Goal: Task Accomplishment & Management: Use online tool/utility

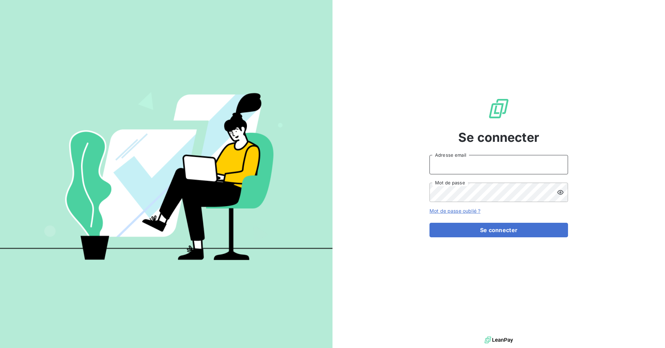
type input "[EMAIL_ADDRESS][DOMAIN_NAME]"
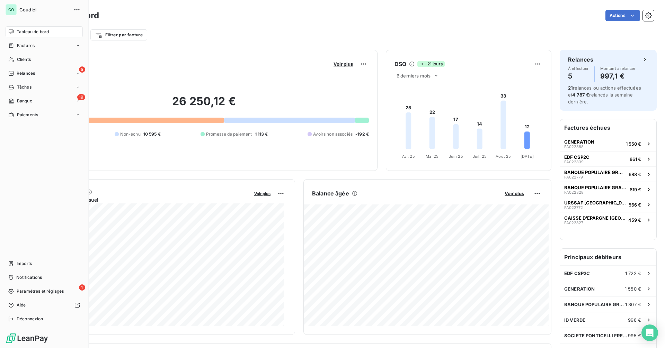
drag, startPoint x: 34, startPoint y: 98, endPoint x: 178, endPoint y: 98, distance: 144.0
click at [34, 98] on div "19 Banque" at bounding box center [44, 101] width 77 height 11
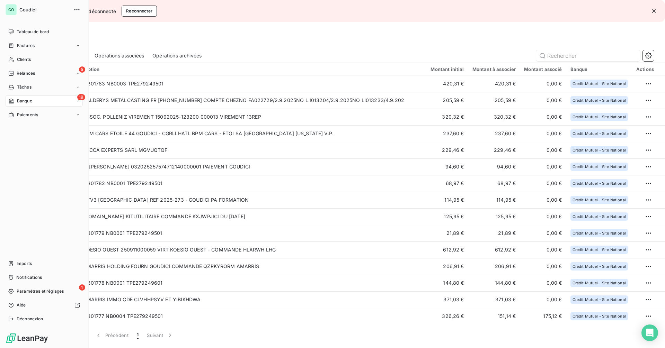
click at [30, 100] on span "Banque" at bounding box center [24, 101] width 15 height 6
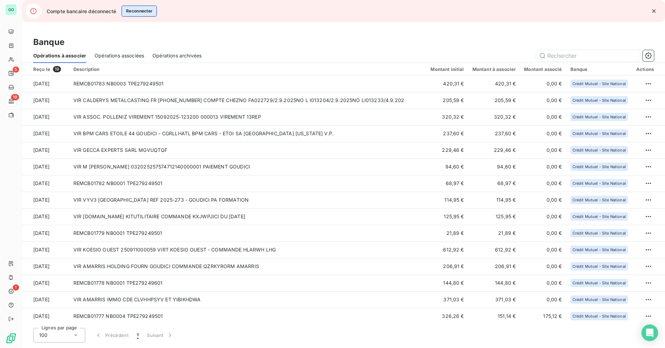
click at [144, 11] on button "Reconnecter" at bounding box center [140, 11] width 36 height 11
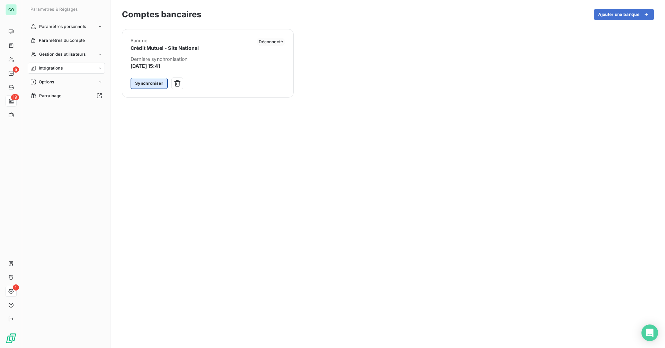
click at [139, 81] on button "Synchroniser" at bounding box center [149, 83] width 37 height 11
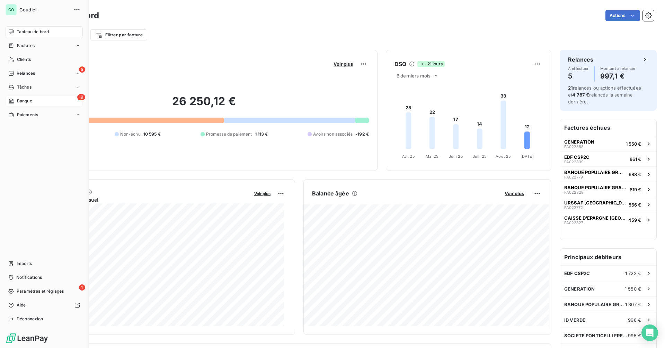
click at [42, 104] on div "19 Banque" at bounding box center [44, 101] width 77 height 11
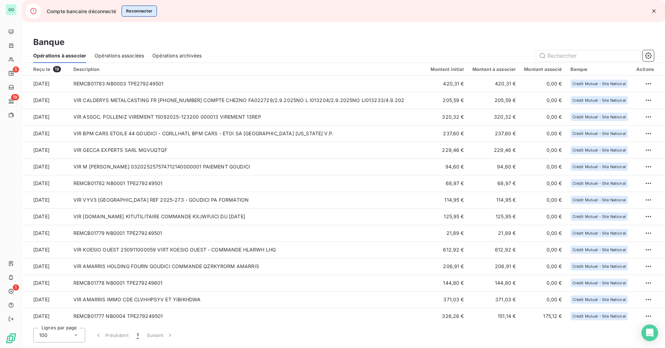
click at [145, 12] on button "Reconnecter" at bounding box center [140, 11] width 36 height 11
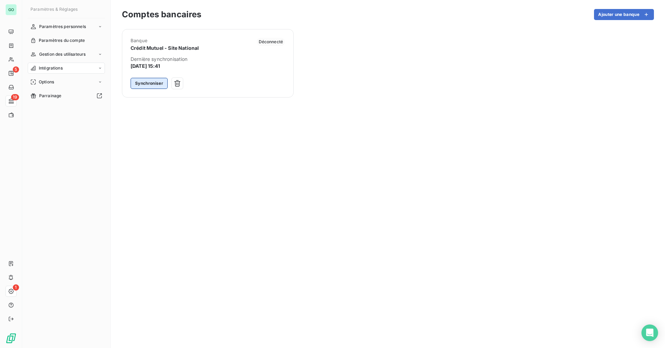
click at [143, 83] on button "Synchroniser" at bounding box center [149, 83] width 37 height 11
